Goal: Transaction & Acquisition: Purchase product/service

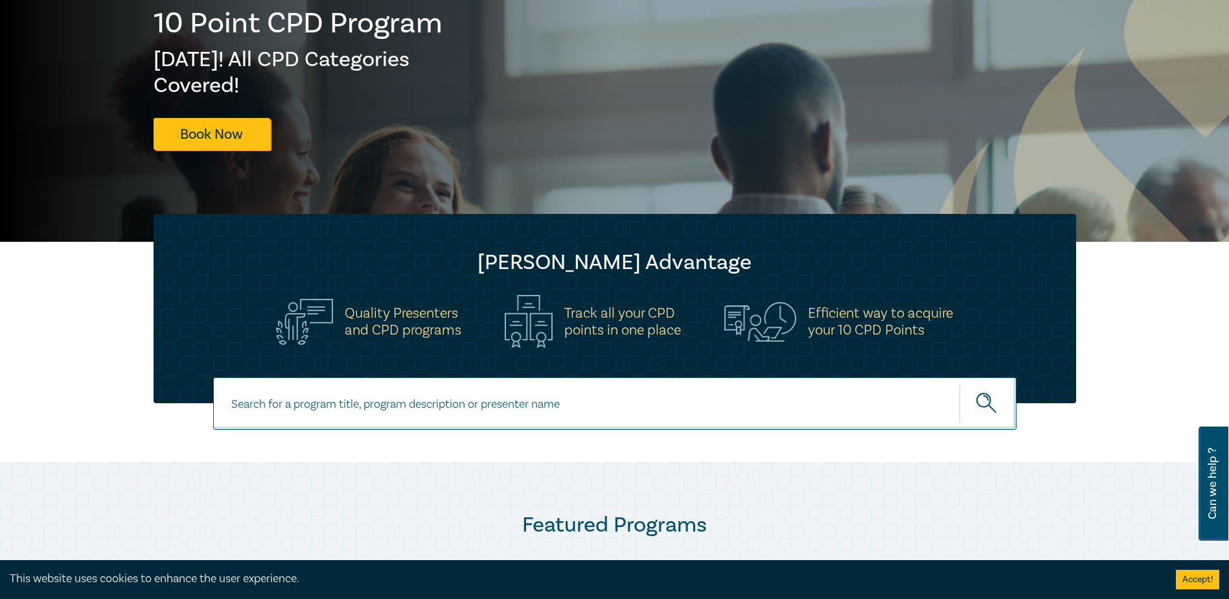
scroll to position [648, 0]
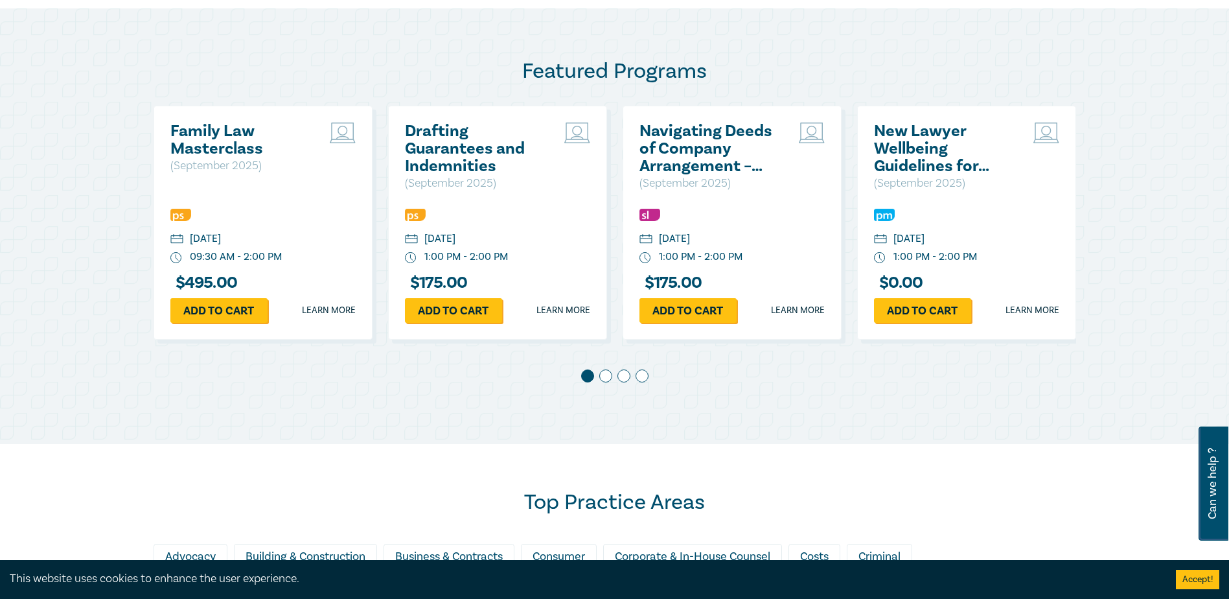
click at [907, 139] on h2 "New Lawyer Wellbeing Guidelines for Legal Workplaces" at bounding box center [943, 148] width 139 height 52
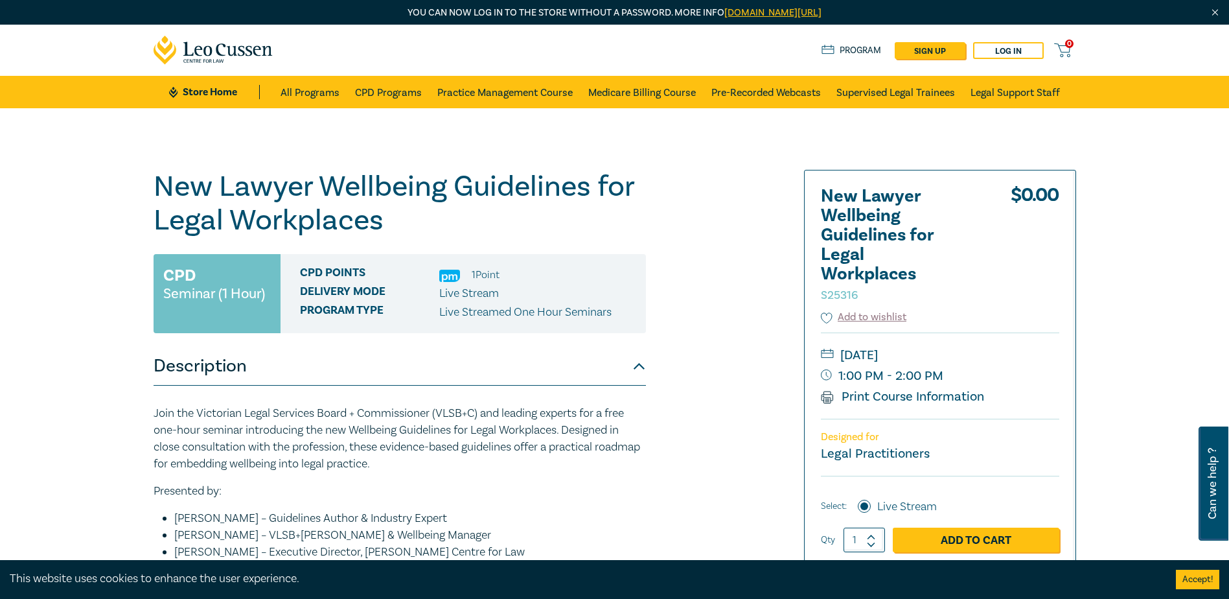
click at [746, 353] on div "New Lawyer Wellbeing Guidelines for Legal Workplaces S25316 CPD Seminar (1 Hour…" at bounding box center [458, 507] width 625 height 675
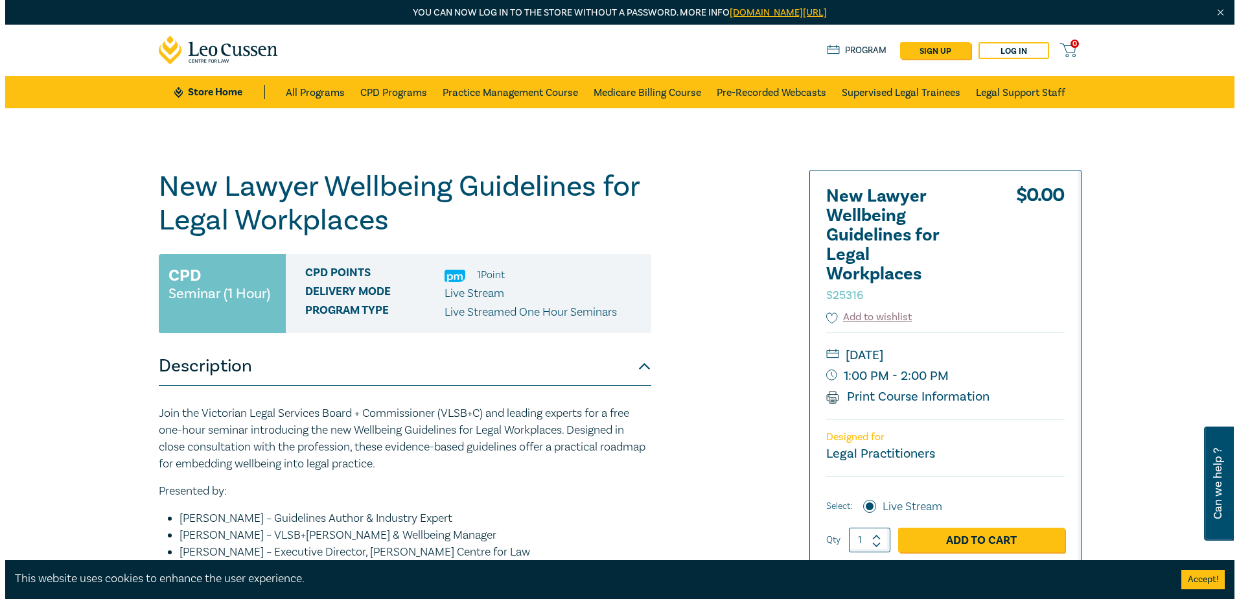
scroll to position [194, 0]
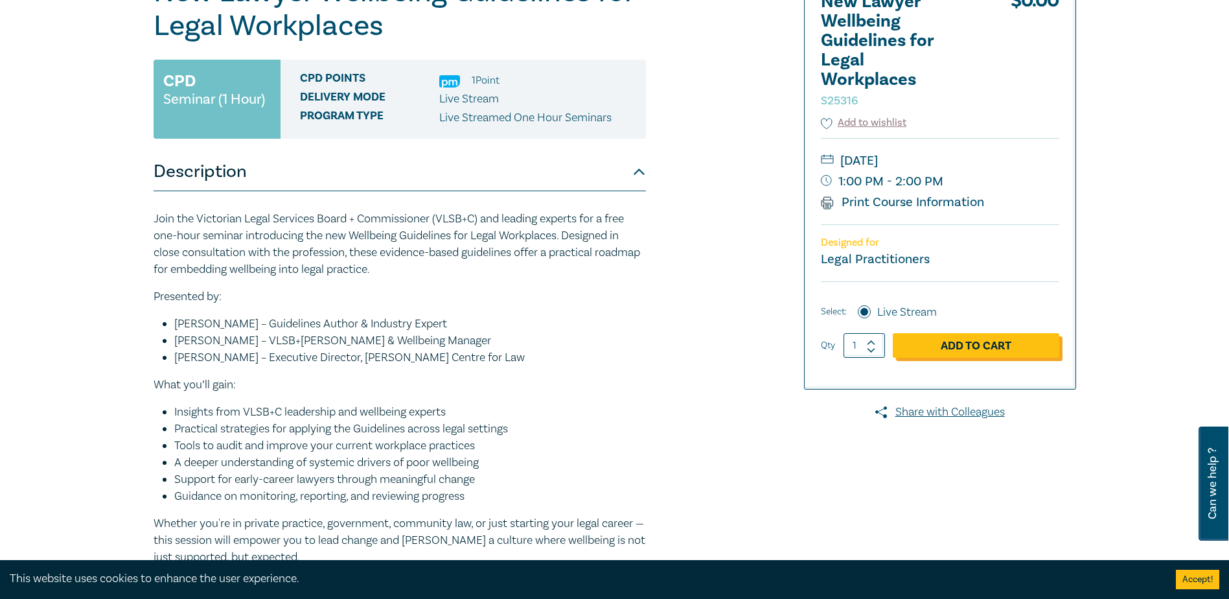
click at [982, 338] on link "Add to Cart" at bounding box center [976, 345] width 167 height 25
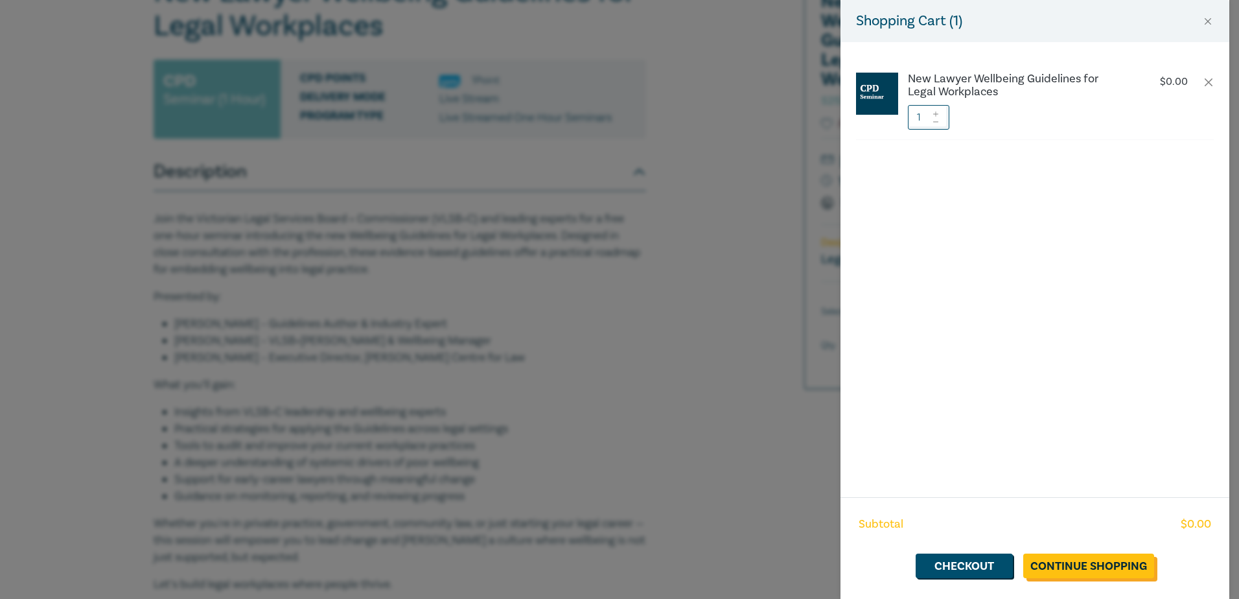
click at [1087, 572] on link "Continue Shopping" at bounding box center [1088, 565] width 131 height 25
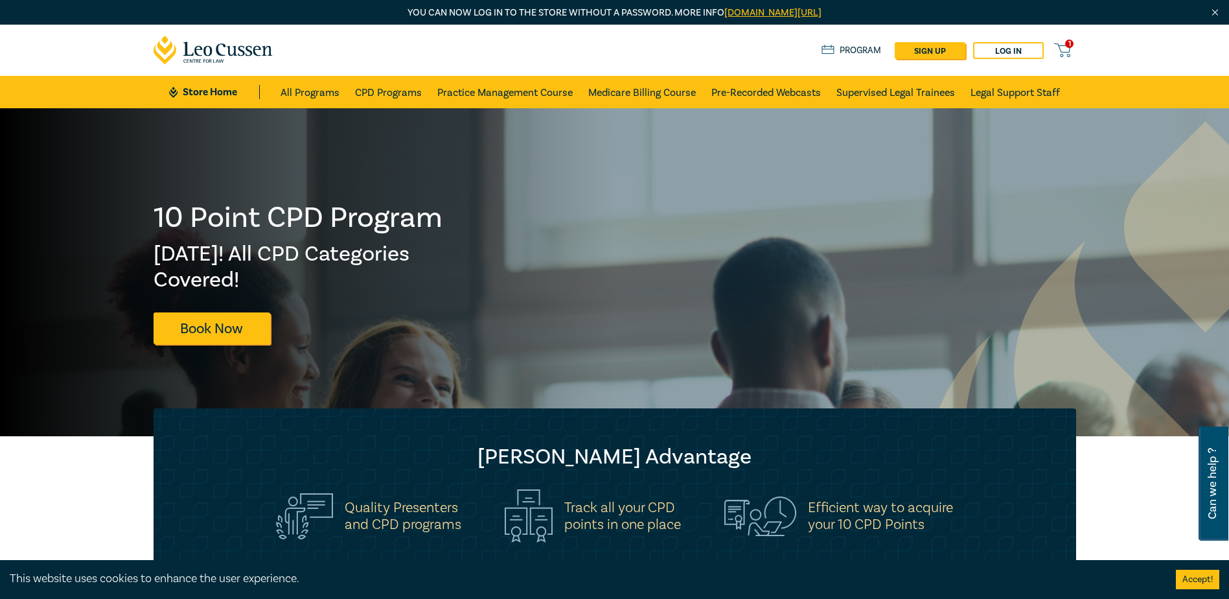
click at [1061, 52] on icon at bounding box center [1062, 48] width 15 height 8
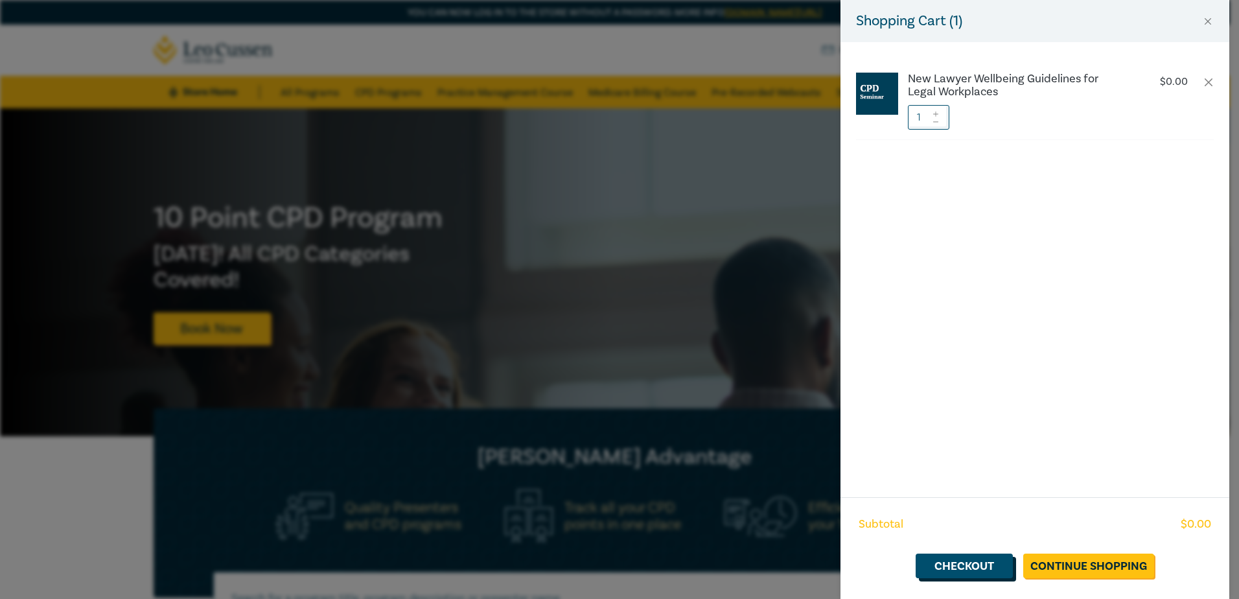
click at [979, 572] on link "Checkout" at bounding box center [964, 565] width 97 height 25
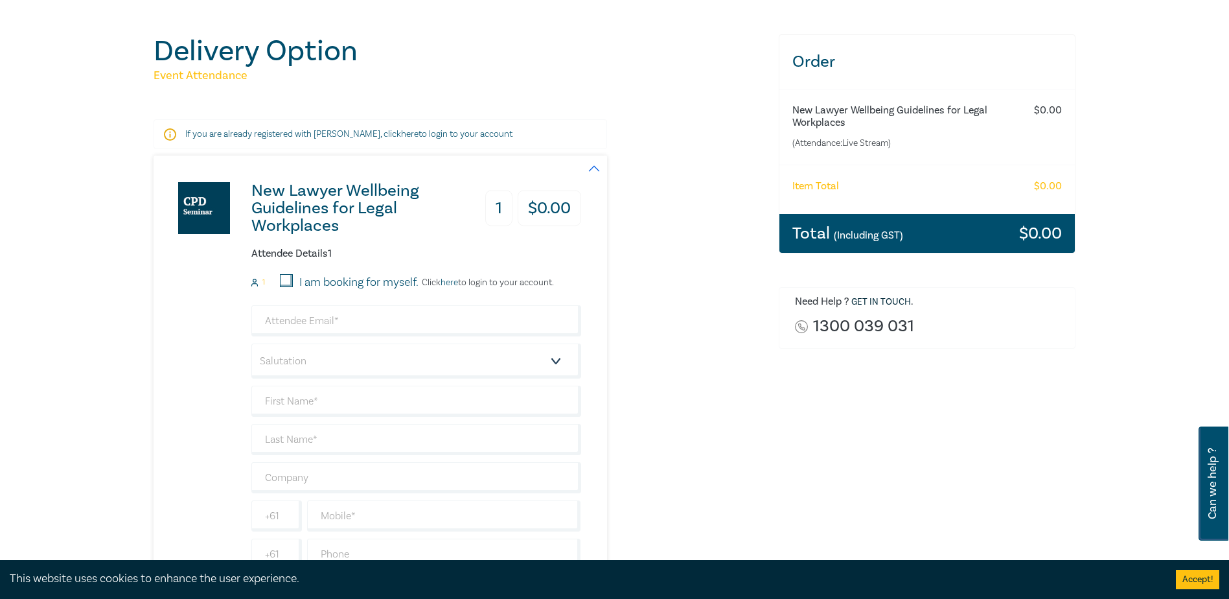
scroll to position [65, 0]
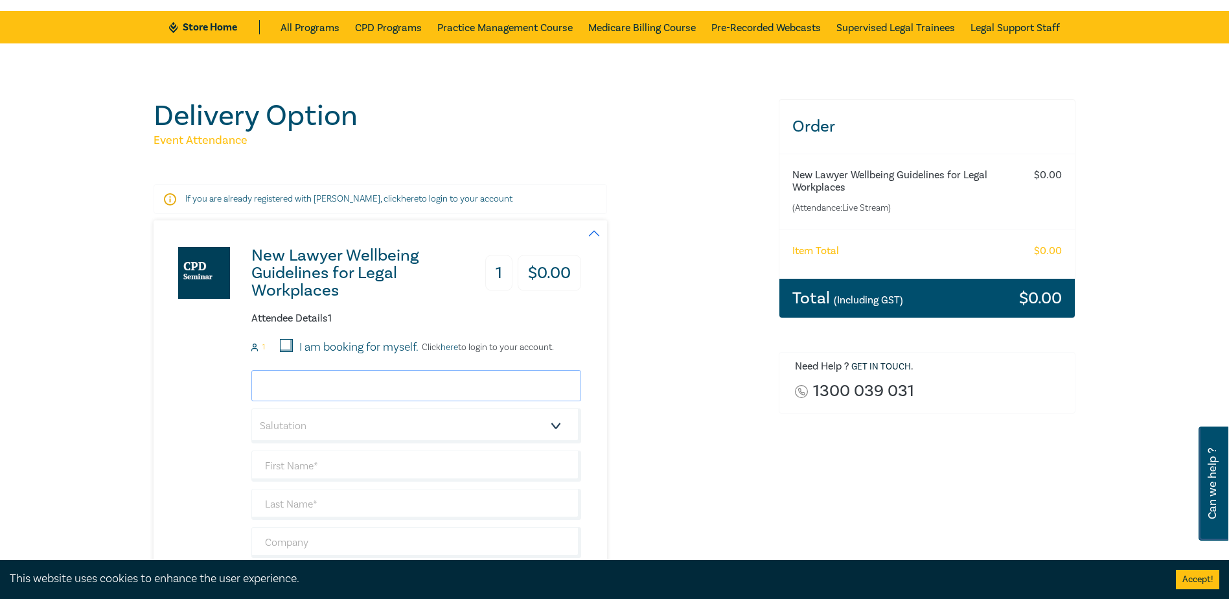
click at [443, 382] on input "email" at bounding box center [416, 385] width 330 height 31
type input "[EMAIL_ADDRESS][DOMAIN_NAME]"
drag, startPoint x: 452, startPoint y: 384, endPoint x: 196, endPoint y: 369, distance: 255.8
click at [196, 369] on div "New Lawyer Wellbeing Guidelines for Legal Workplaces 1 $ 0.00 Attendee Details …" at bounding box center [368, 442] width 428 height 444
